Goal: Transaction & Acquisition: Subscribe to service/newsletter

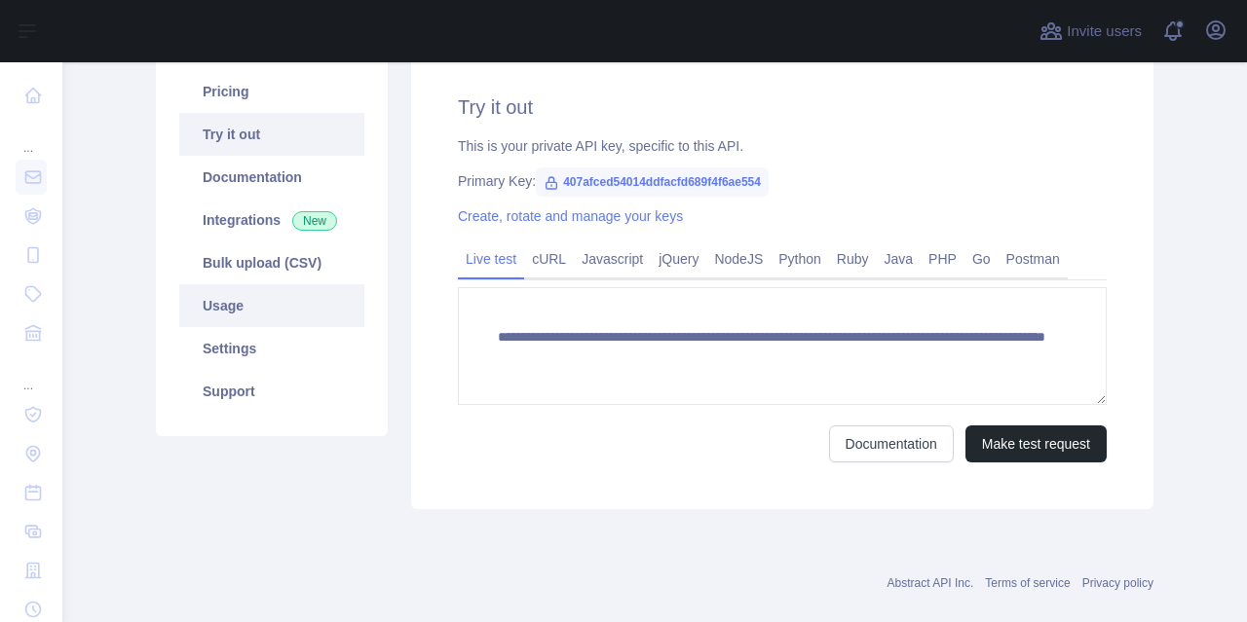
click at [228, 288] on link "Usage" at bounding box center [271, 305] width 185 height 43
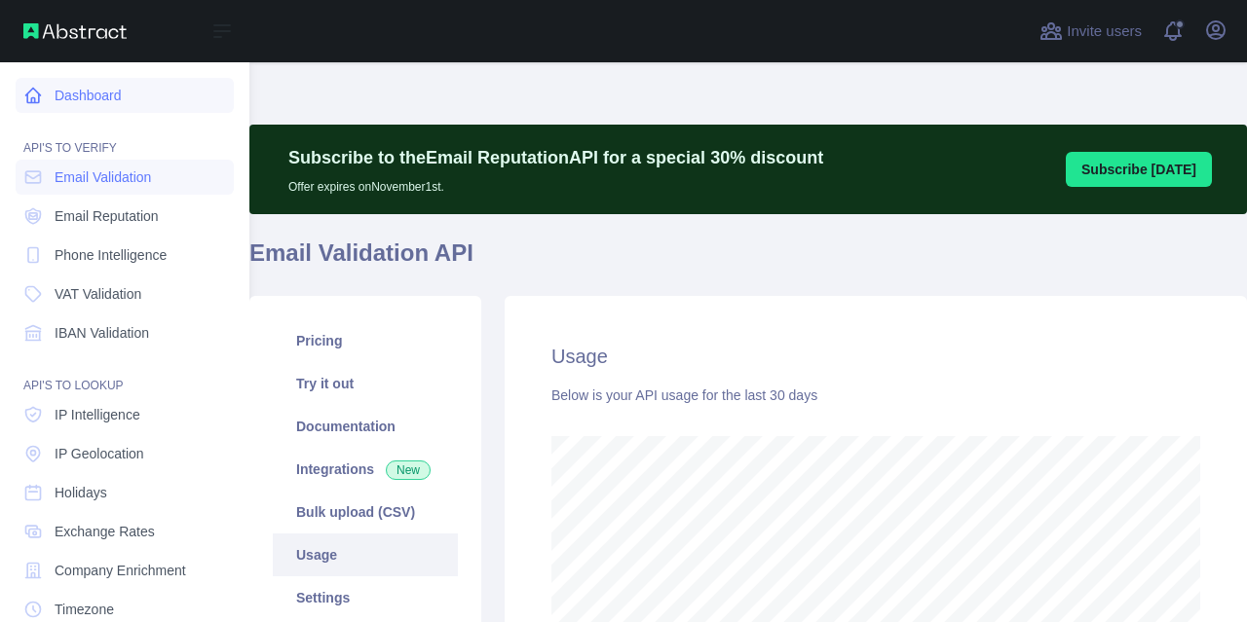
scroll to position [973369, 972933]
click at [25, 88] on icon at bounding box center [32, 95] width 19 height 19
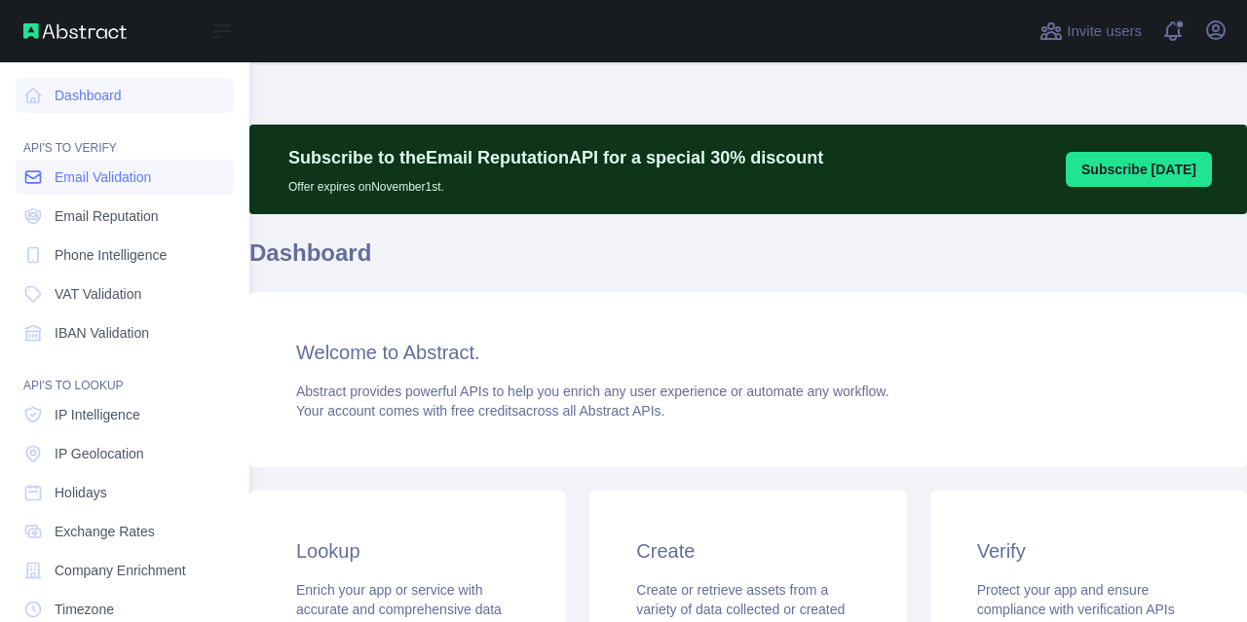
click at [50, 179] on link "Email Validation" at bounding box center [125, 177] width 218 height 35
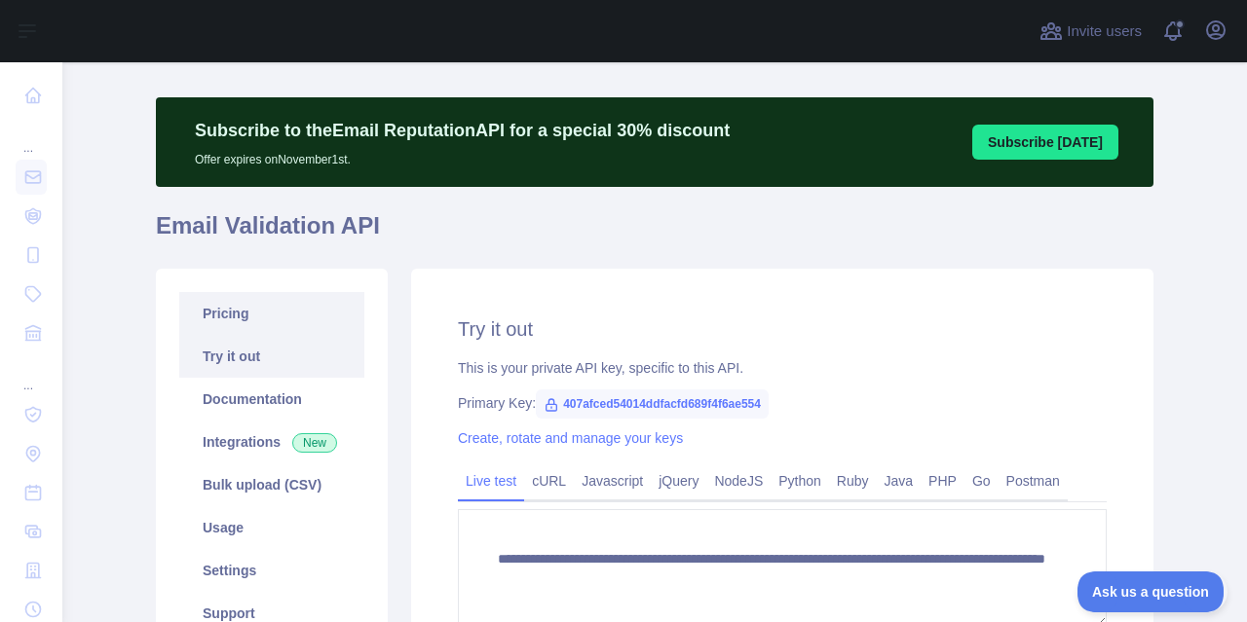
click at [209, 320] on link "Pricing" at bounding box center [271, 313] width 185 height 43
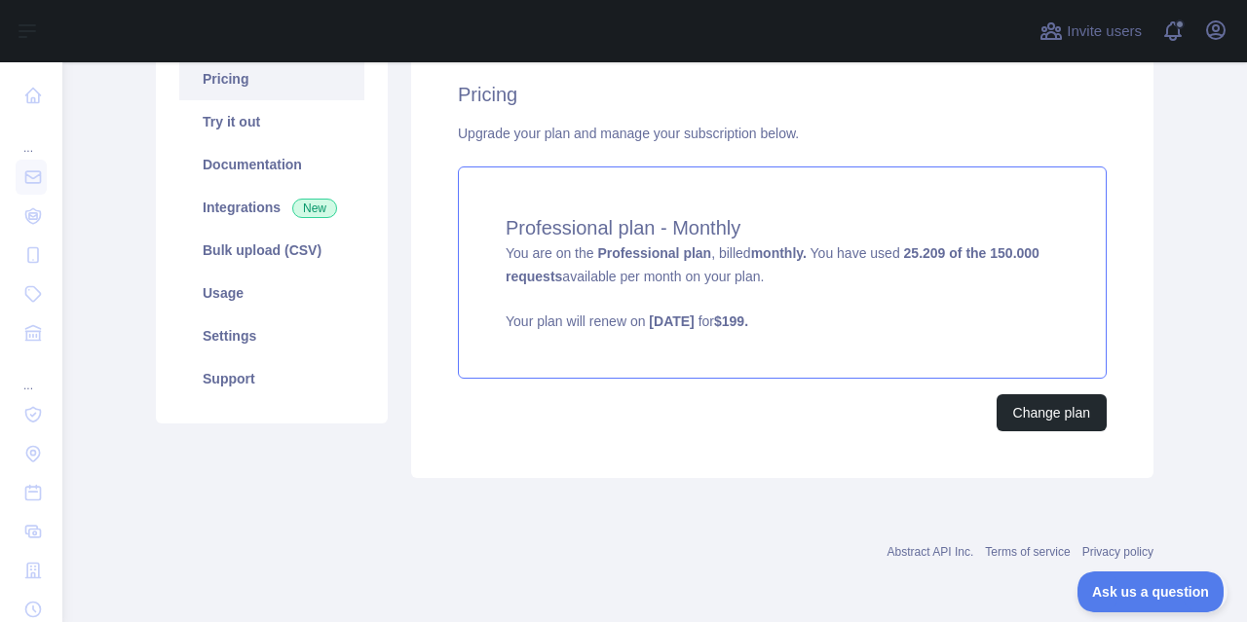
scroll to position [260, 0]
